Goal: Task Accomplishment & Management: Complete application form

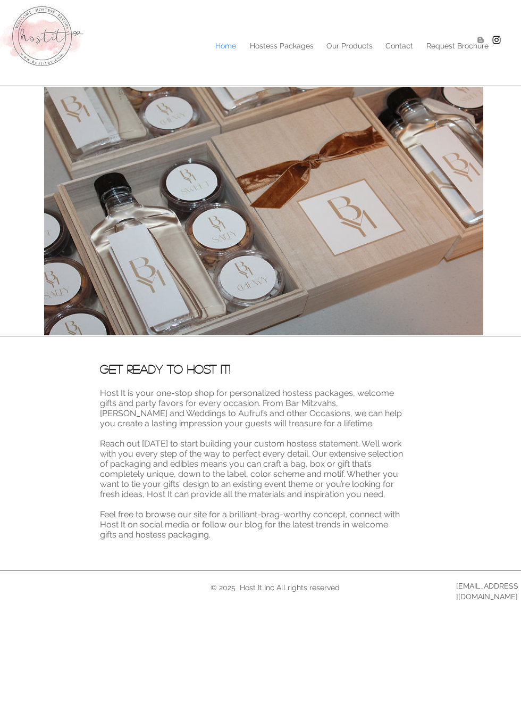
click at [192, 242] on img "main content" at bounding box center [264, 211] width 440 height 249
click at [283, 49] on p "Hostess Packages" at bounding box center [282, 46] width 74 height 16
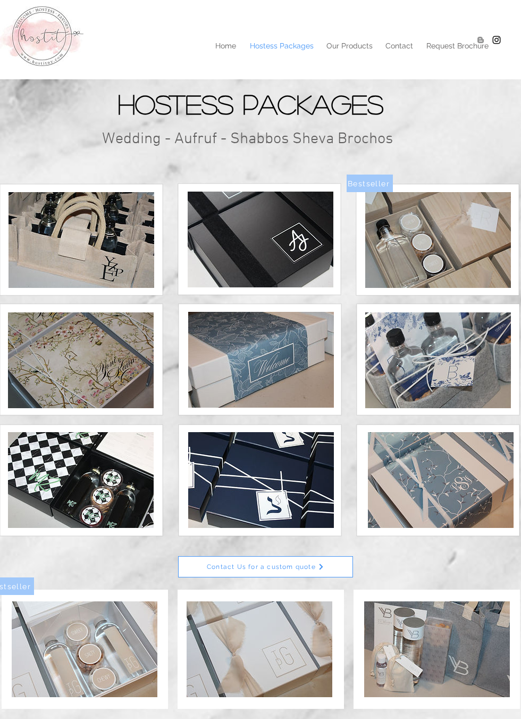
click at [411, 250] on img at bounding box center [439, 240] width 146 height 96
click at [350, 46] on p "Our Products" at bounding box center [349, 46] width 57 height 16
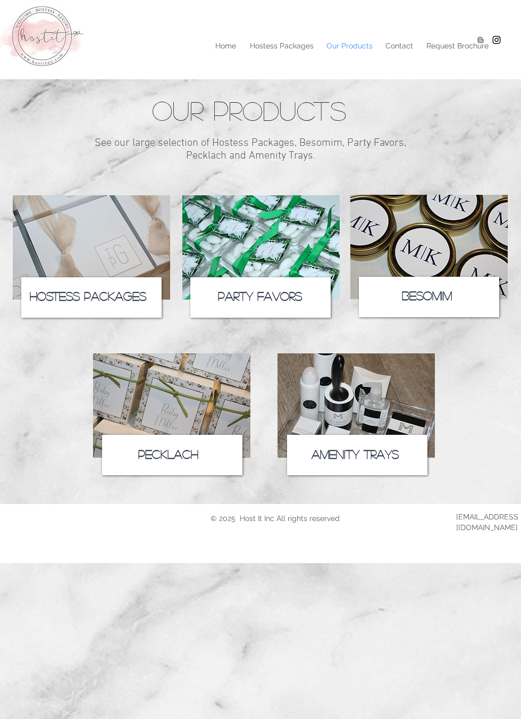
click at [76, 297] on span "Hostess Packages" at bounding box center [88, 296] width 117 height 12
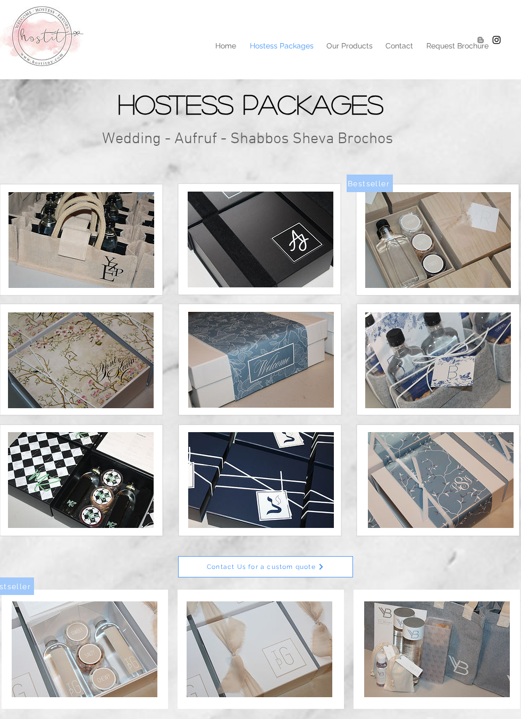
click at [393, 244] on img at bounding box center [439, 240] width 146 height 96
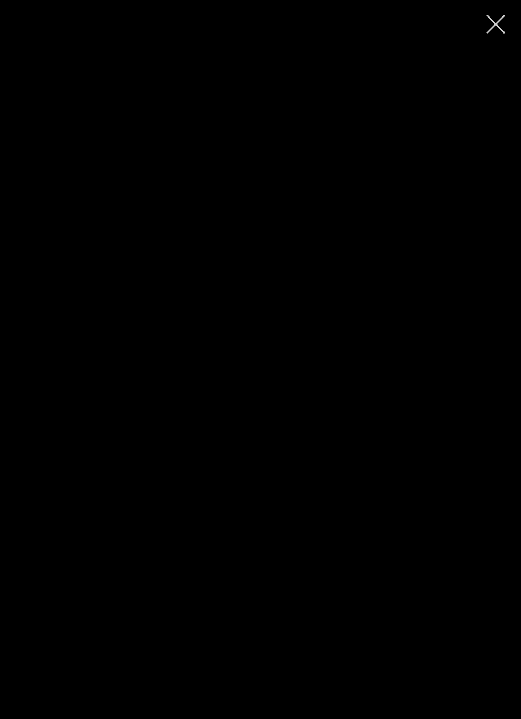
scroll to position [12, 0]
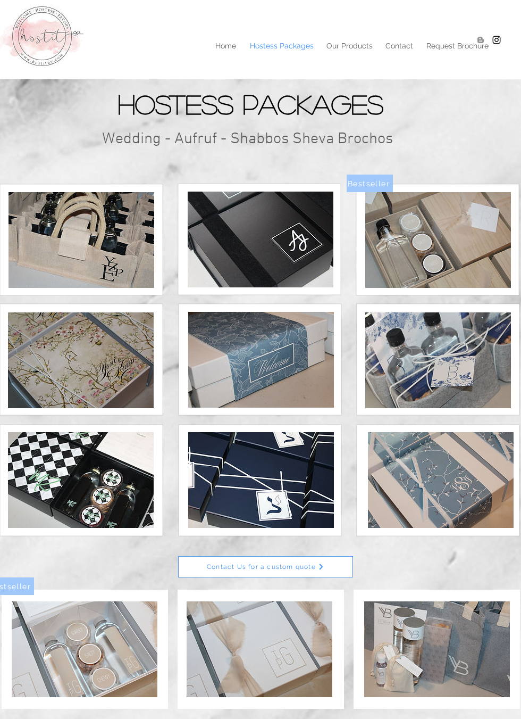
click at [450, 45] on p "Request Brochure" at bounding box center [457, 46] width 73 height 16
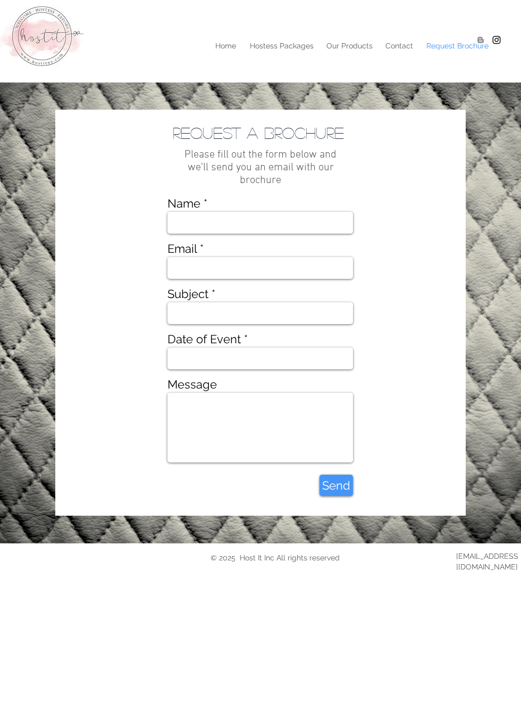
click at [173, 233] on input "Name" at bounding box center [261, 223] width 186 height 22
type input "[PERSON_NAME]"
click at [251, 277] on input "goldbrr" at bounding box center [261, 268] width 186 height 22
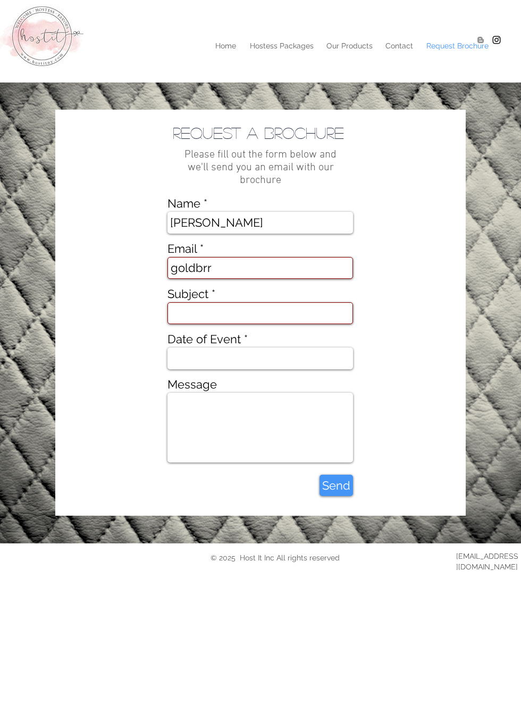
click at [227, 260] on input "goldbrr" at bounding box center [261, 268] width 186 height 22
type input "[EMAIL_ADDRESS][DOMAIN_NAME]"
click at [195, 311] on input "Subject" at bounding box center [261, 313] width 186 height 22
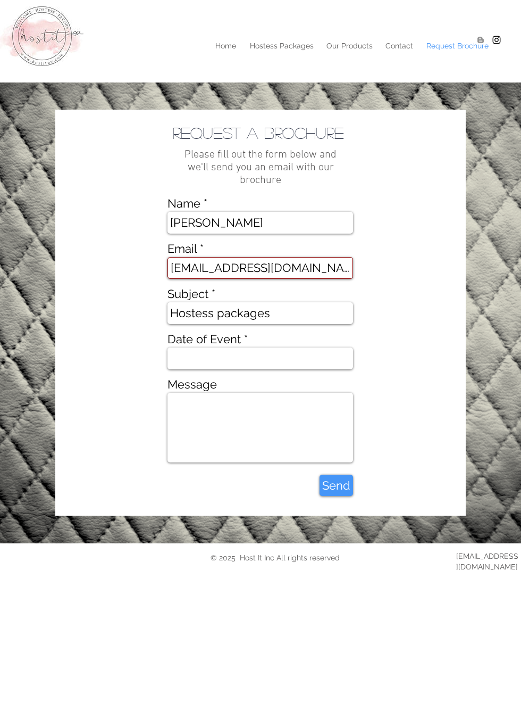
type input "Hostess packages"
click at [189, 353] on input "Date of Event" at bounding box center [261, 358] width 186 height 22
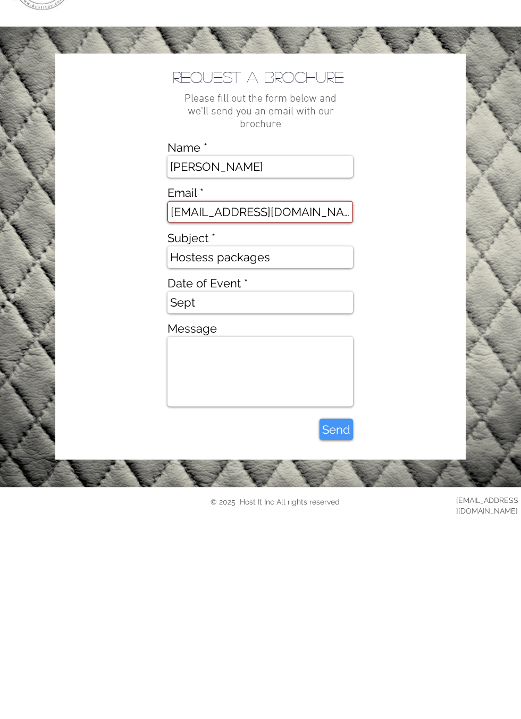
type input "Sept"
click at [332, 477] on span "Send" at bounding box center [336, 485] width 28 height 16
